Goal: Task Accomplishment & Management: Manage account settings

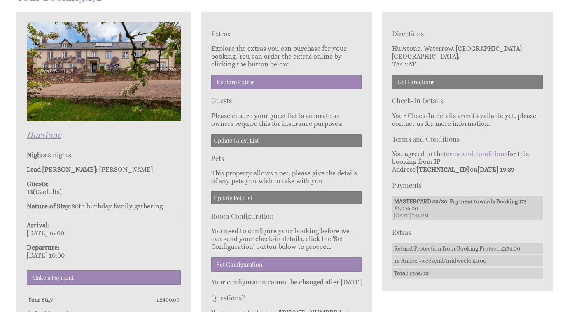
scroll to position [251, 0]
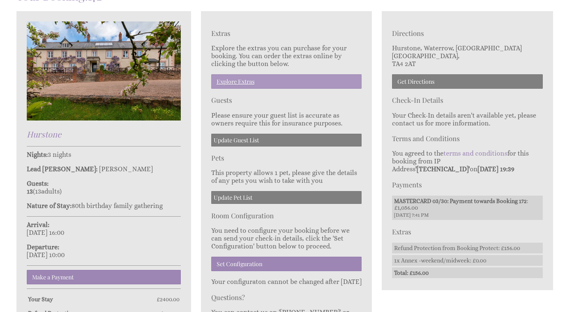
click at [288, 78] on link "Explore Extras" at bounding box center [286, 81] width 151 height 14
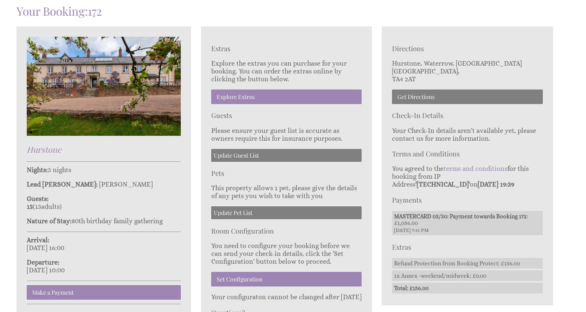
scroll to position [235, 0]
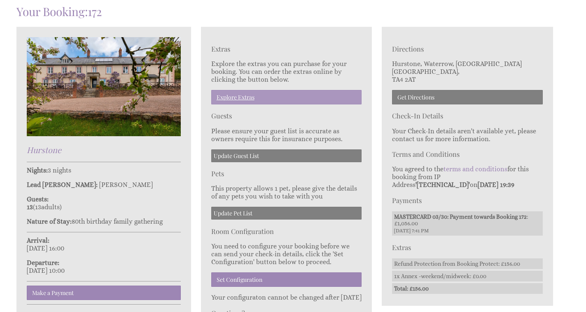
click at [247, 94] on link "Explore Extras" at bounding box center [286, 97] width 151 height 14
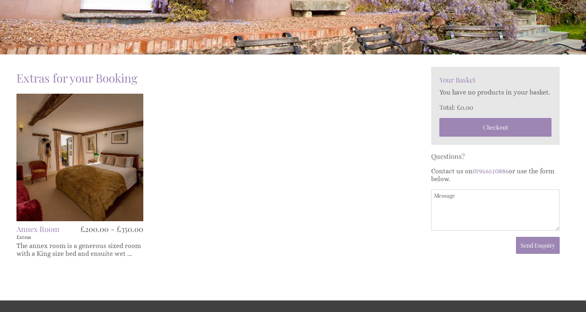
scroll to position [169, 0]
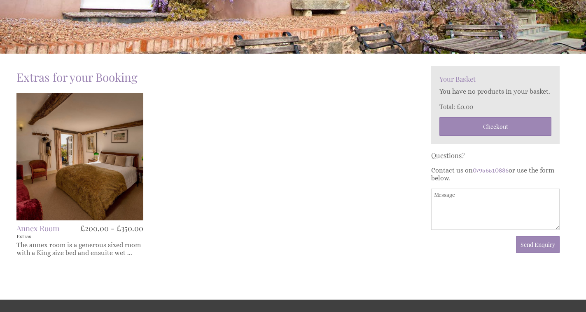
drag, startPoint x: 316, startPoint y: 149, endPoint x: 157, endPoint y: 149, distance: 159.5
click at [305, 149] on ul "Annex Room Extras £200.00 - £350.00 The annex room is a generous sized room wit…" at bounding box center [218, 188] width 405 height 190
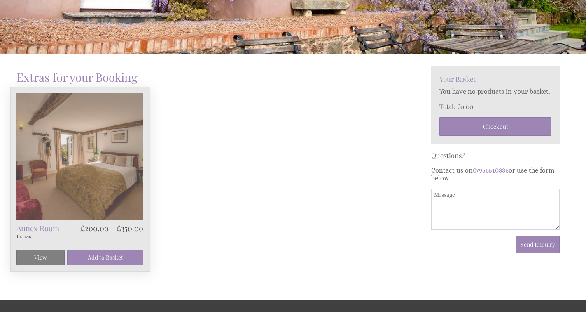
click at [126, 154] on img at bounding box center [79, 156] width 127 height 127
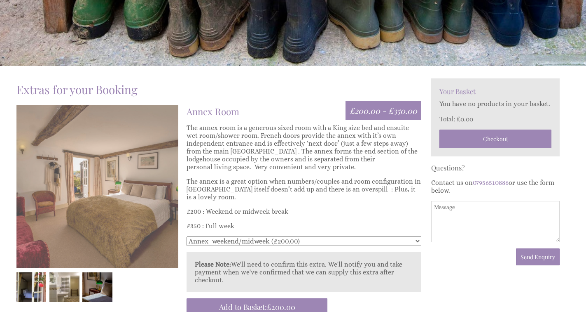
scroll to position [157, 0]
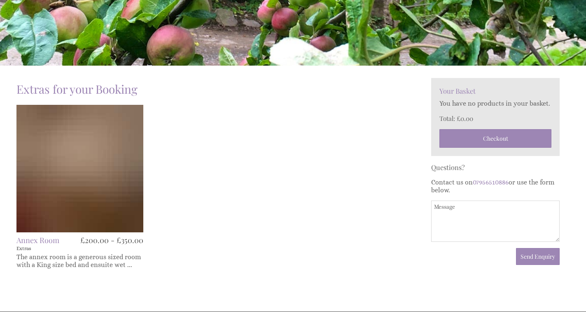
scroll to position [169, 0]
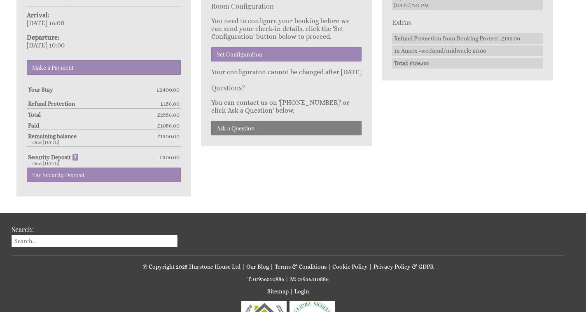
scroll to position [459, 0]
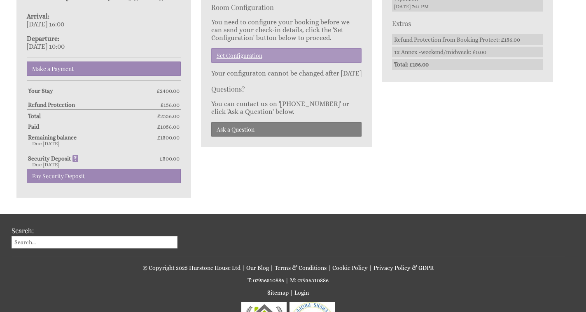
click at [273, 51] on link "Set Configuration" at bounding box center [286, 55] width 151 height 14
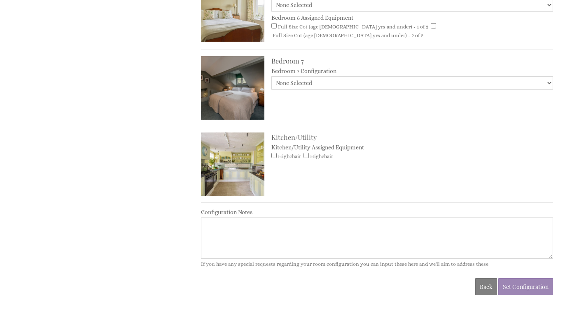
scroll to position [733, 0]
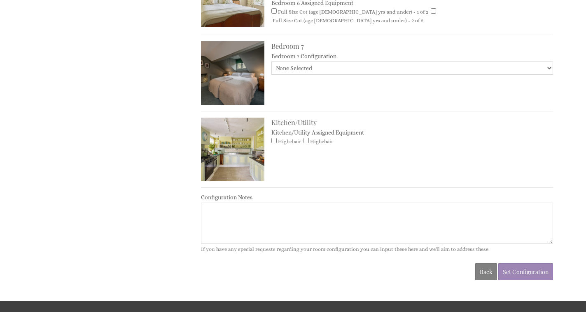
click at [214, 202] on textarea "Configuration Notes" at bounding box center [377, 222] width 352 height 41
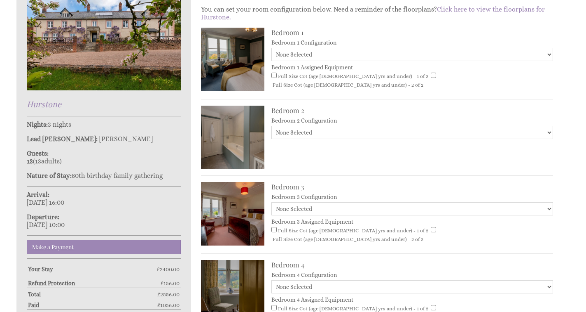
scroll to position [281, 0]
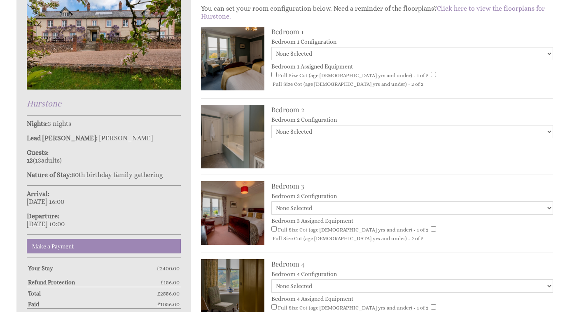
click at [108, 151] on p "Guests: 13 ( 13 adult s 0 child [PERSON_NAME] 0 infant s )" at bounding box center [104, 156] width 154 height 16
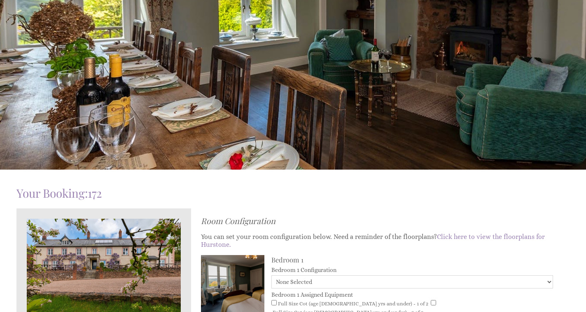
scroll to position [54, 0]
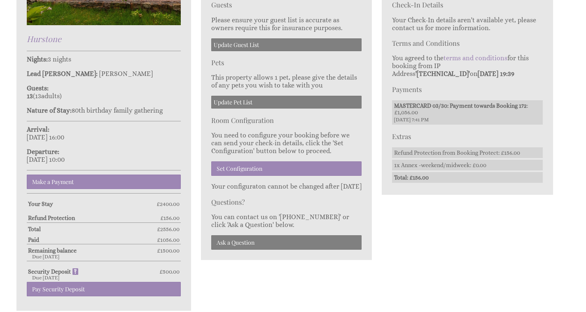
scroll to position [346, 0]
click at [457, 235] on div "Your Booking: 172 [GEOGRAPHIC_DATA] Nights: 3 nights Lead [PERSON_NAME]: [PERSO…" at bounding box center [288, 97] width 553 height 425
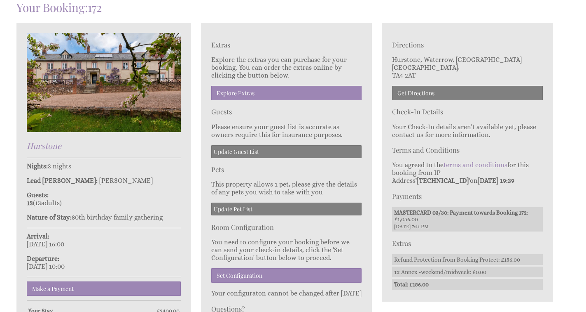
scroll to position [237, 0]
